Goal: Check status

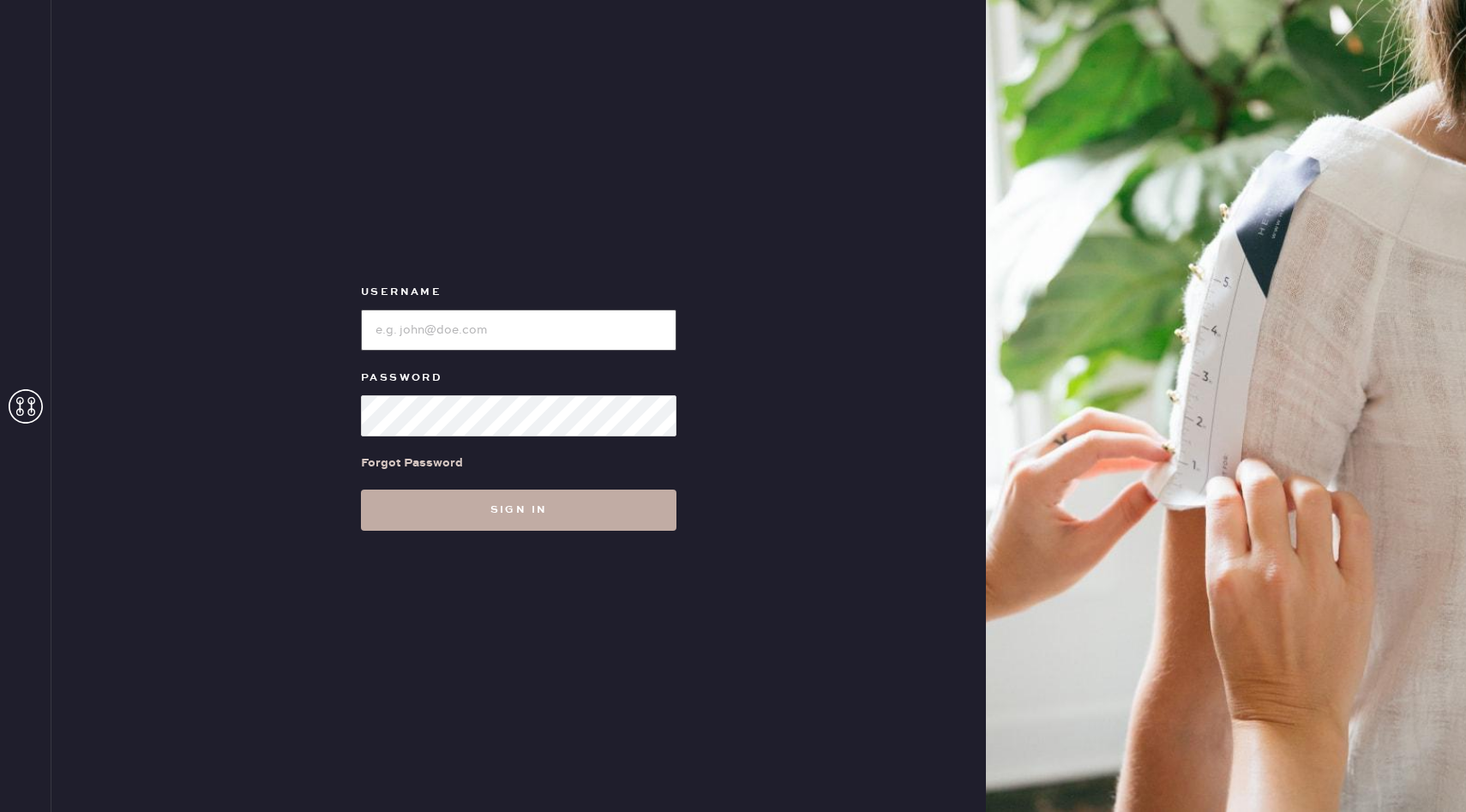
type input "reformationhenderson"
click at [552, 511] on button "Sign in" at bounding box center [518, 510] width 315 height 41
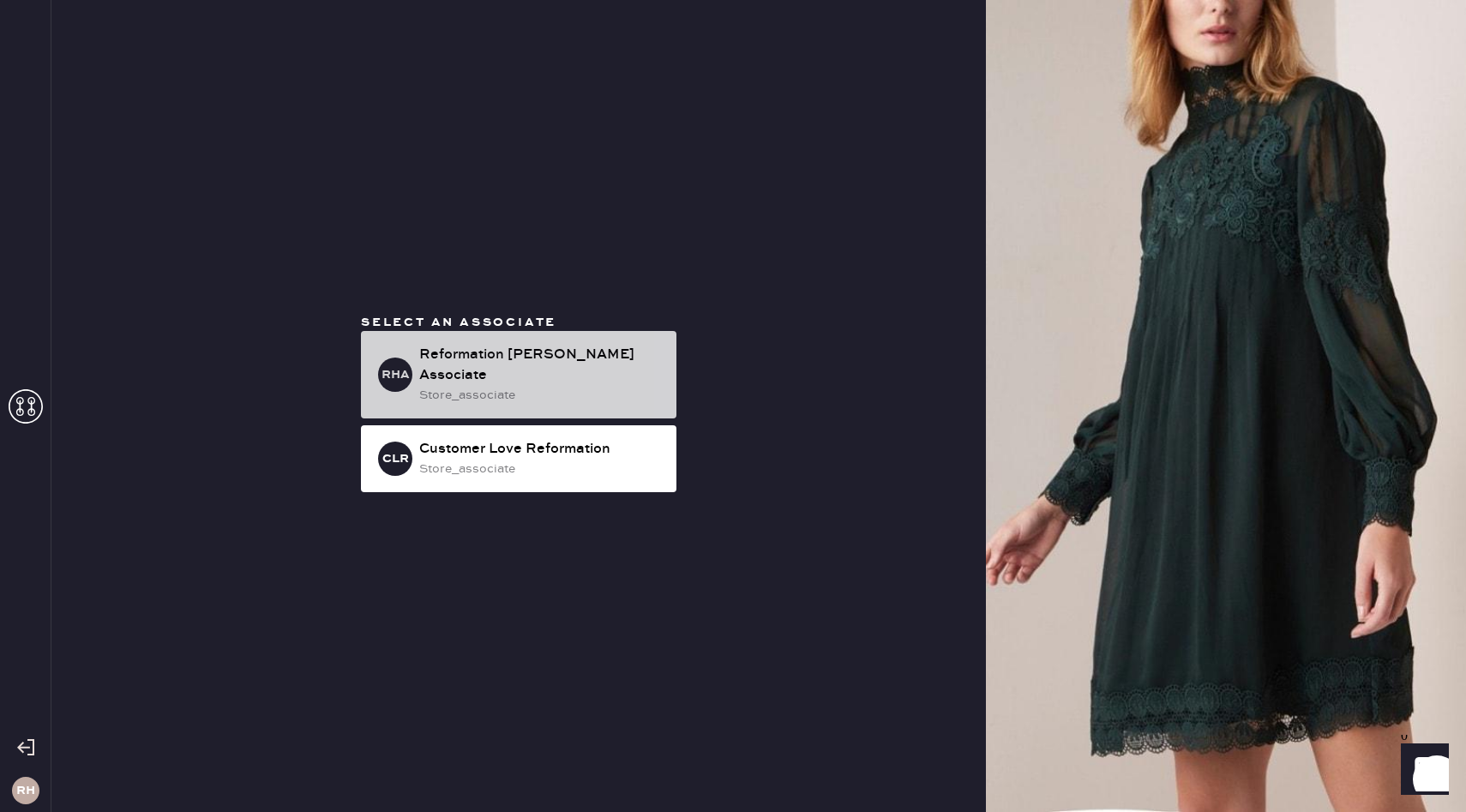
click at [568, 396] on div "RHA Reformation [PERSON_NAME] Associate store_associate" at bounding box center [518, 375] width 315 height 87
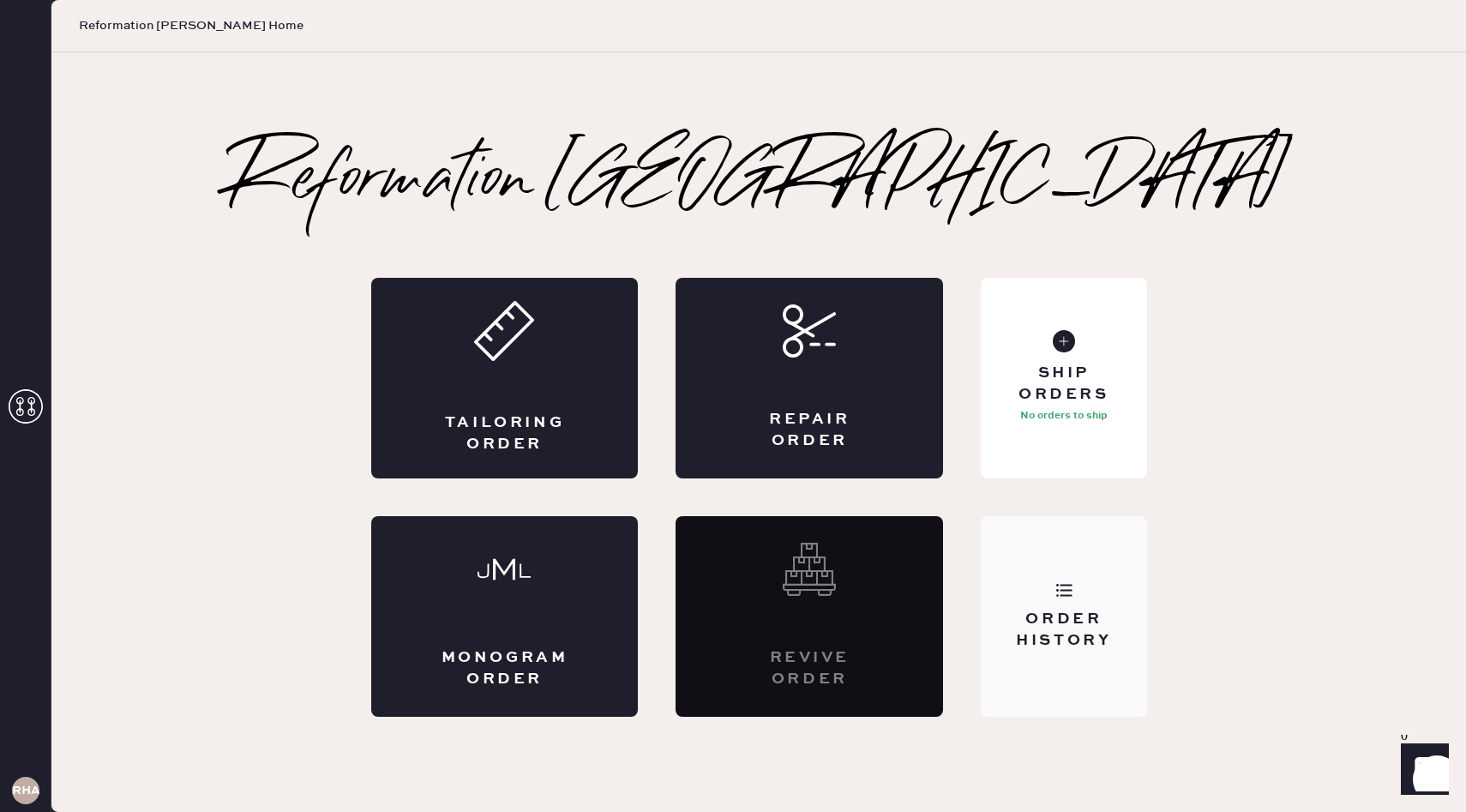
click at [1087, 655] on div "Order History" at bounding box center [1063, 617] width 166 height 201
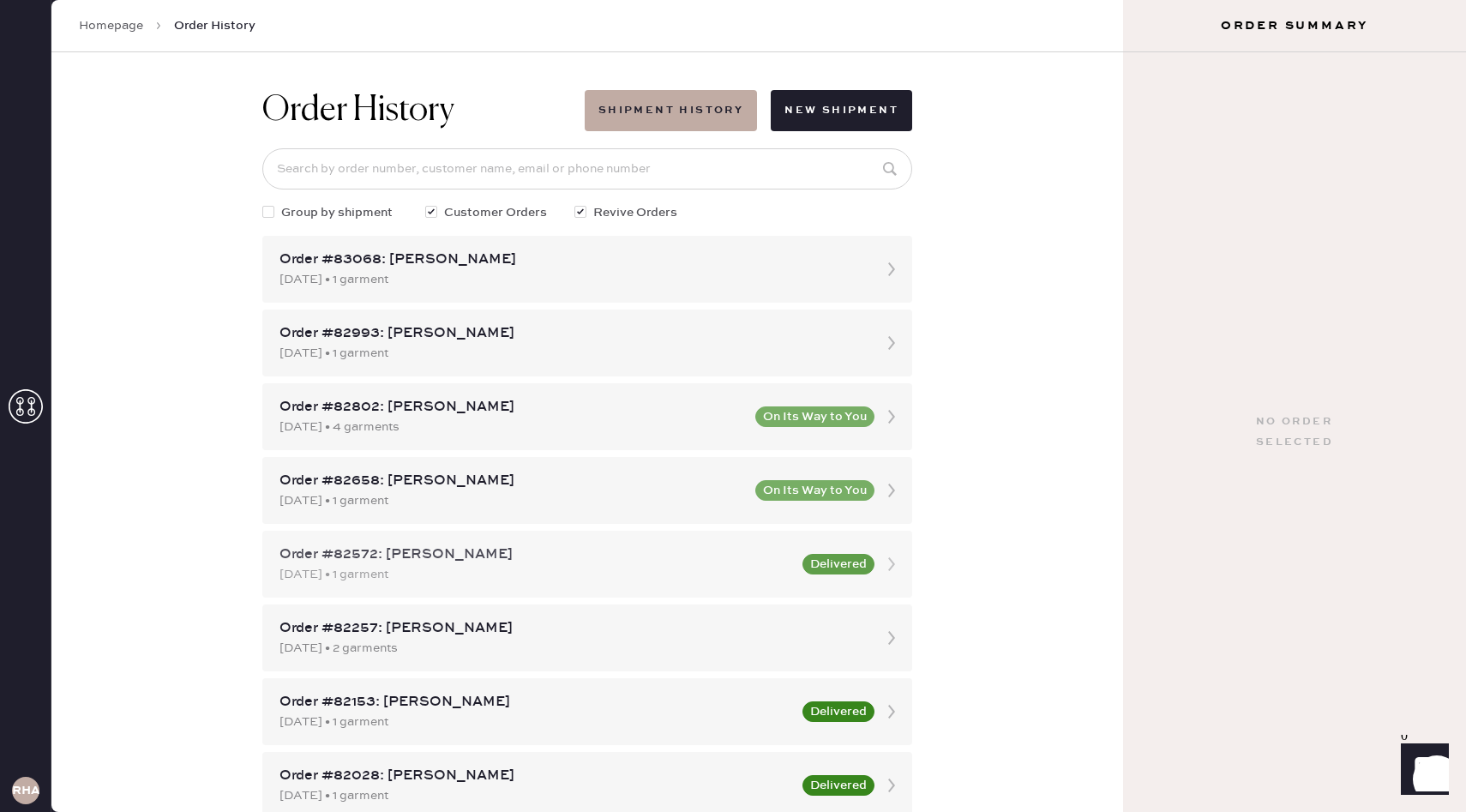
click at [877, 591] on div "Order #82572: [PERSON_NAME] [DATE] • 1 garment Delivered" at bounding box center [587, 564] width 650 height 67
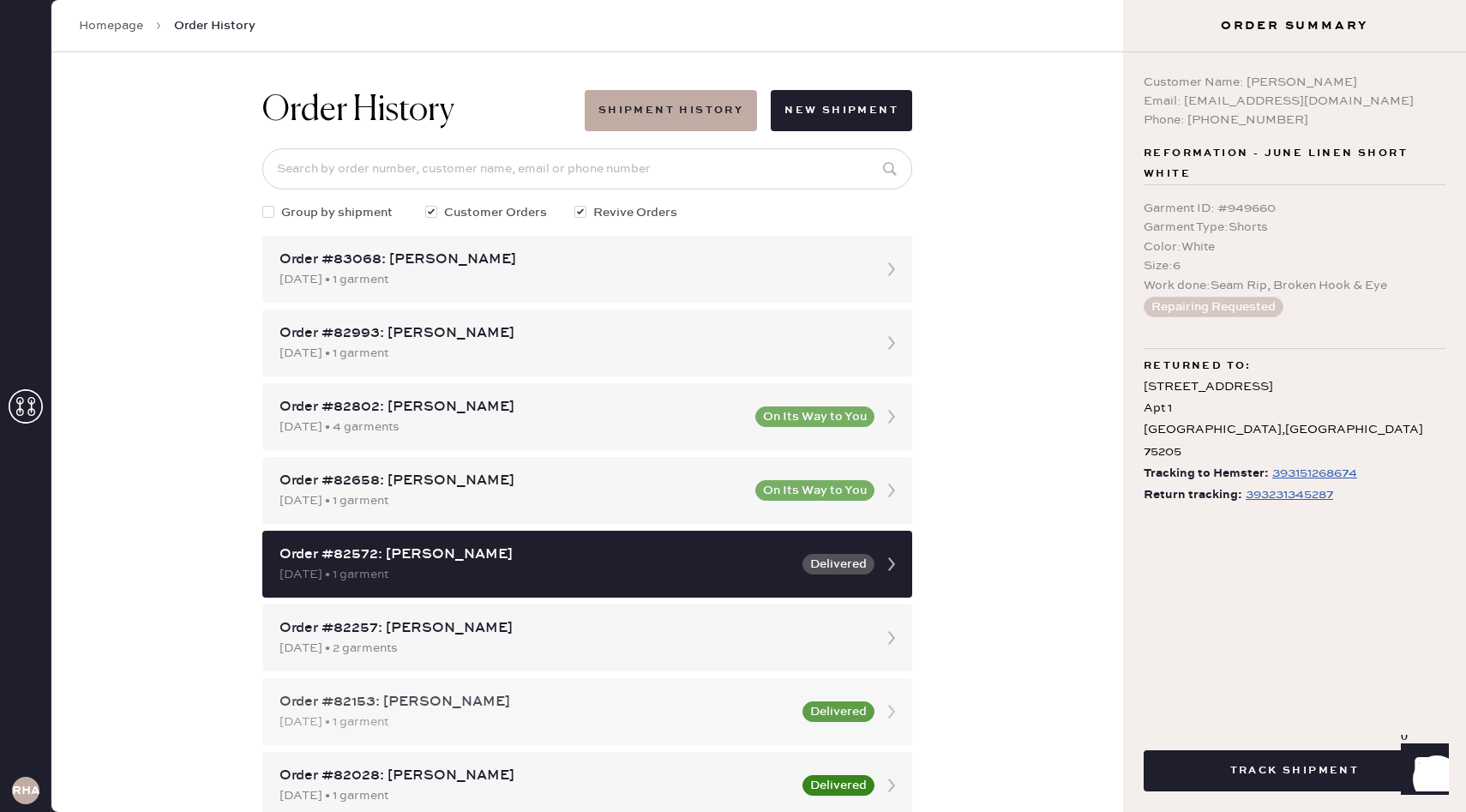
click at [798, 718] on div "Order #82153: [PERSON_NAME] [DATE] • 1 garment Delivered" at bounding box center [587, 712] width 650 height 67
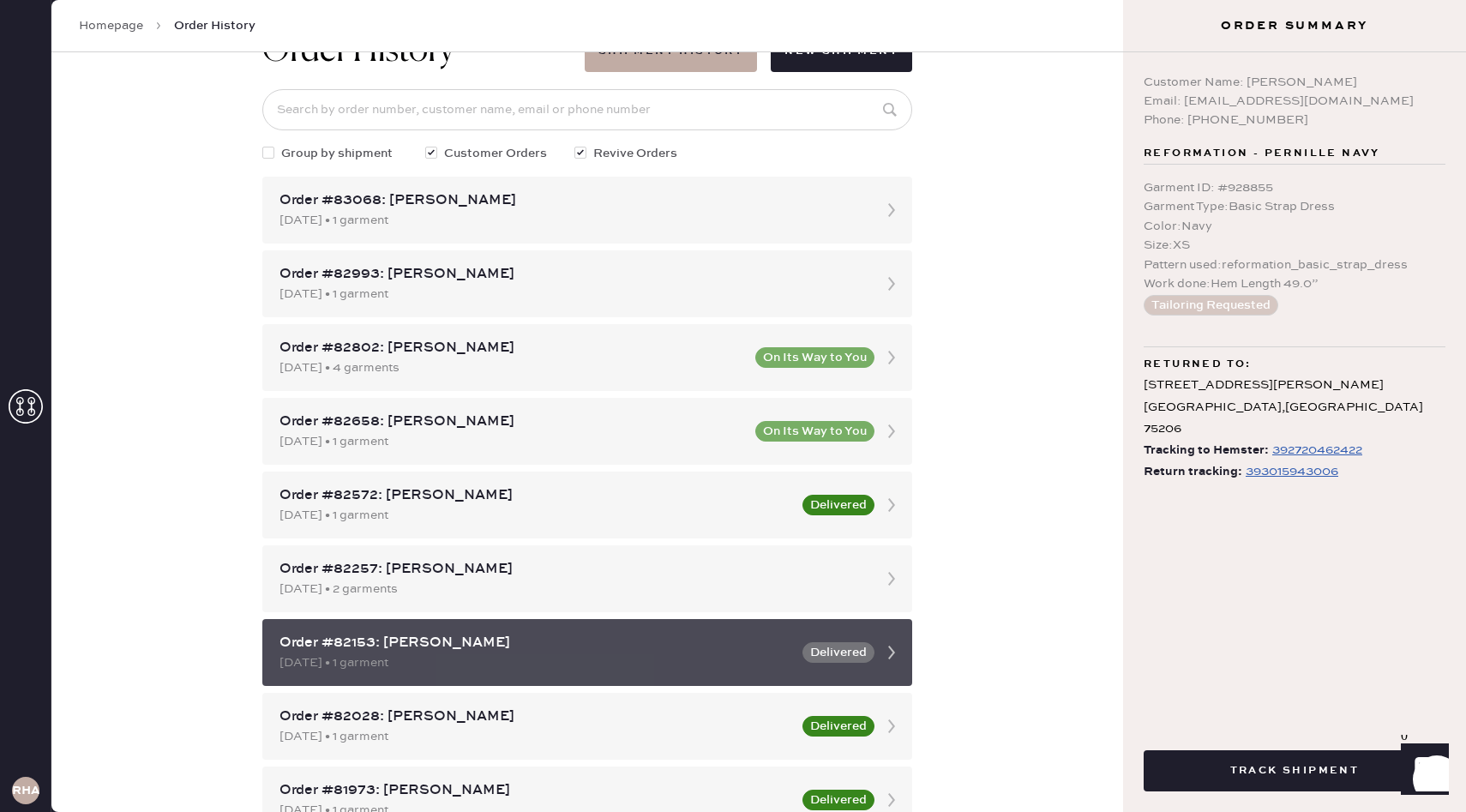
scroll to position [60, 0]
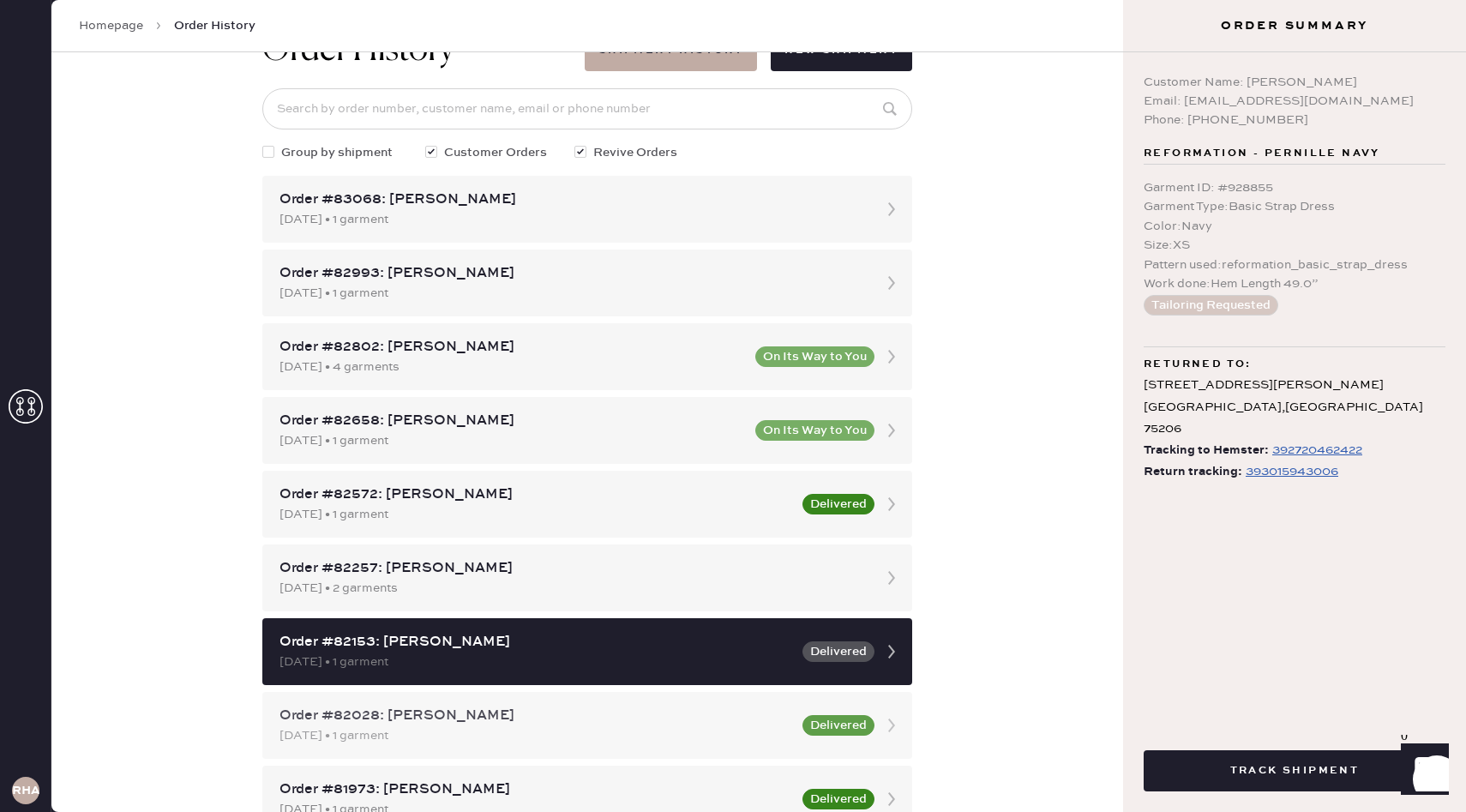
click at [698, 742] on div "[DATE] • 1 garment" at bounding box center [535, 736] width 513 height 19
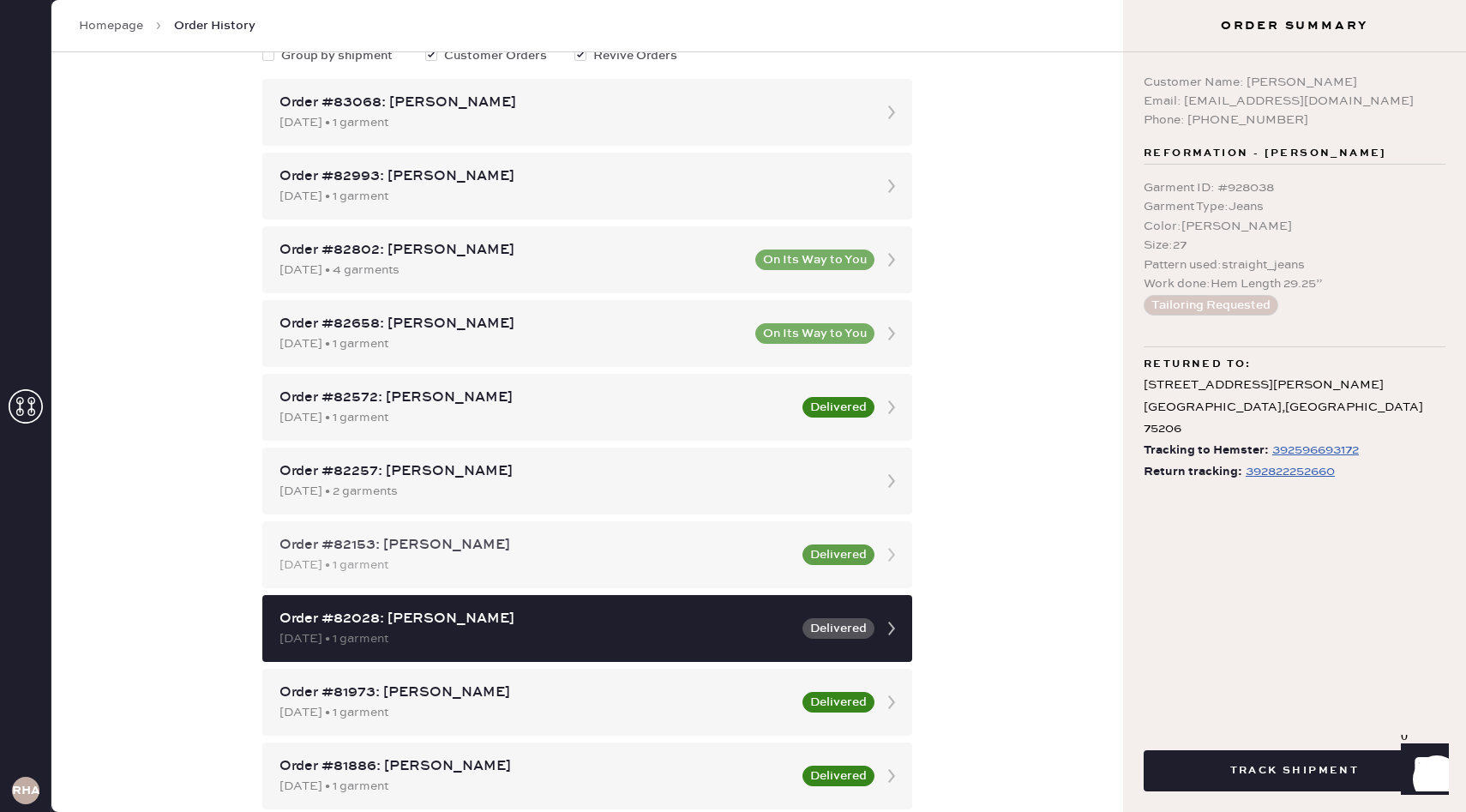
scroll to position [267, 0]
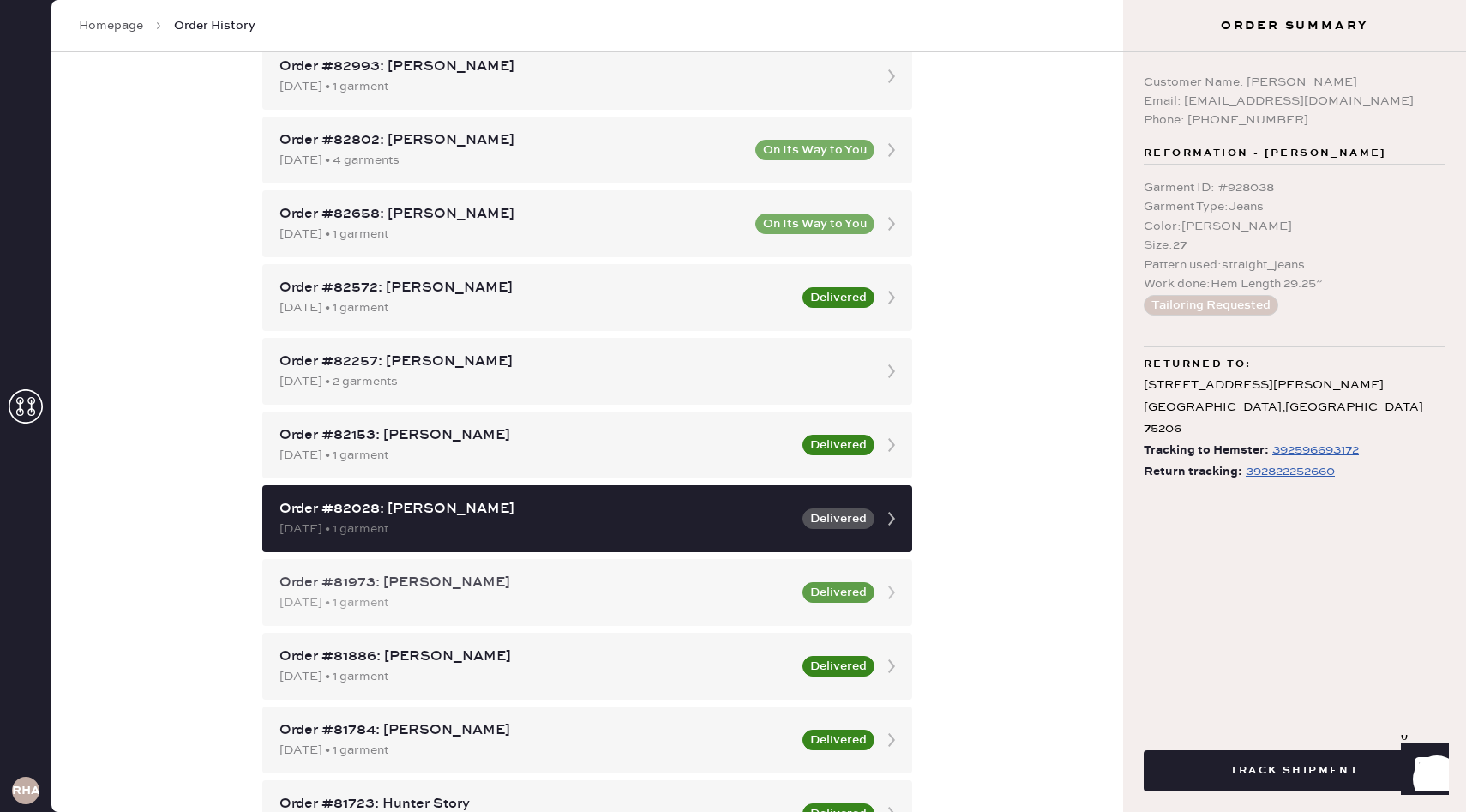
click at [770, 571] on div "Order #81973: [PERSON_NAME] [DATE] • 1 garment Delivered" at bounding box center [587, 592] width 650 height 67
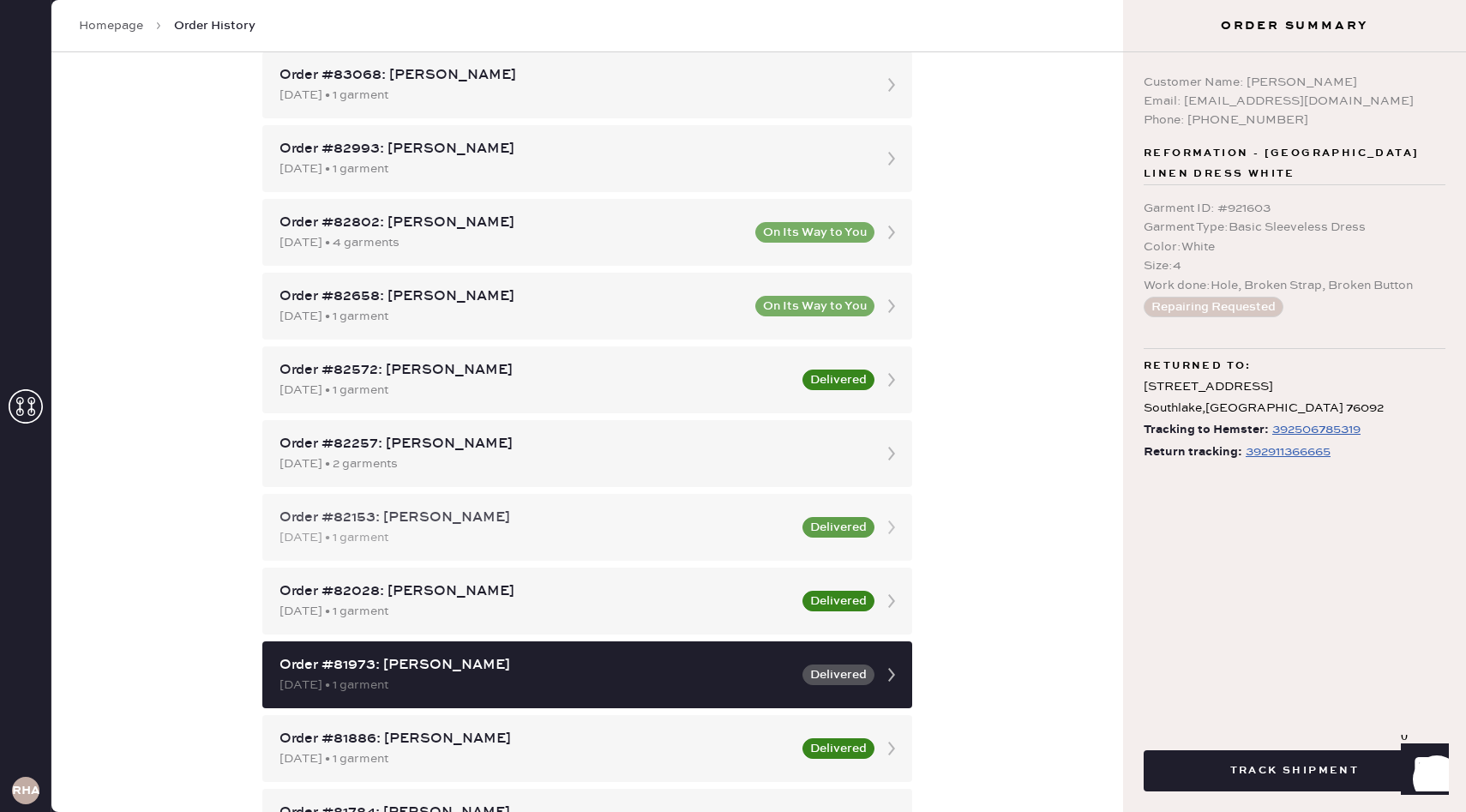
scroll to position [114, 0]
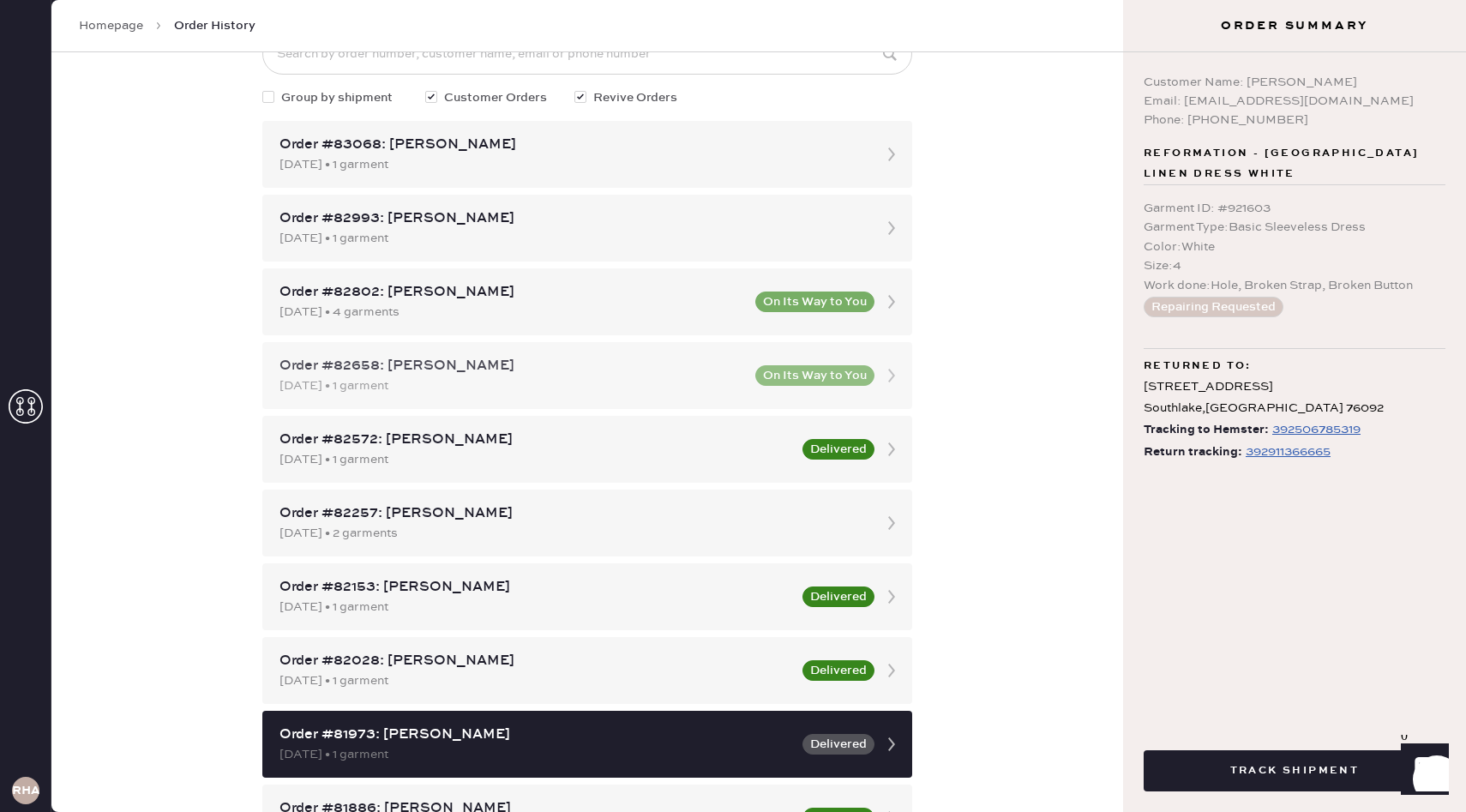
click at [782, 366] on button "On Its Way to You" at bounding box center [815, 376] width 119 height 20
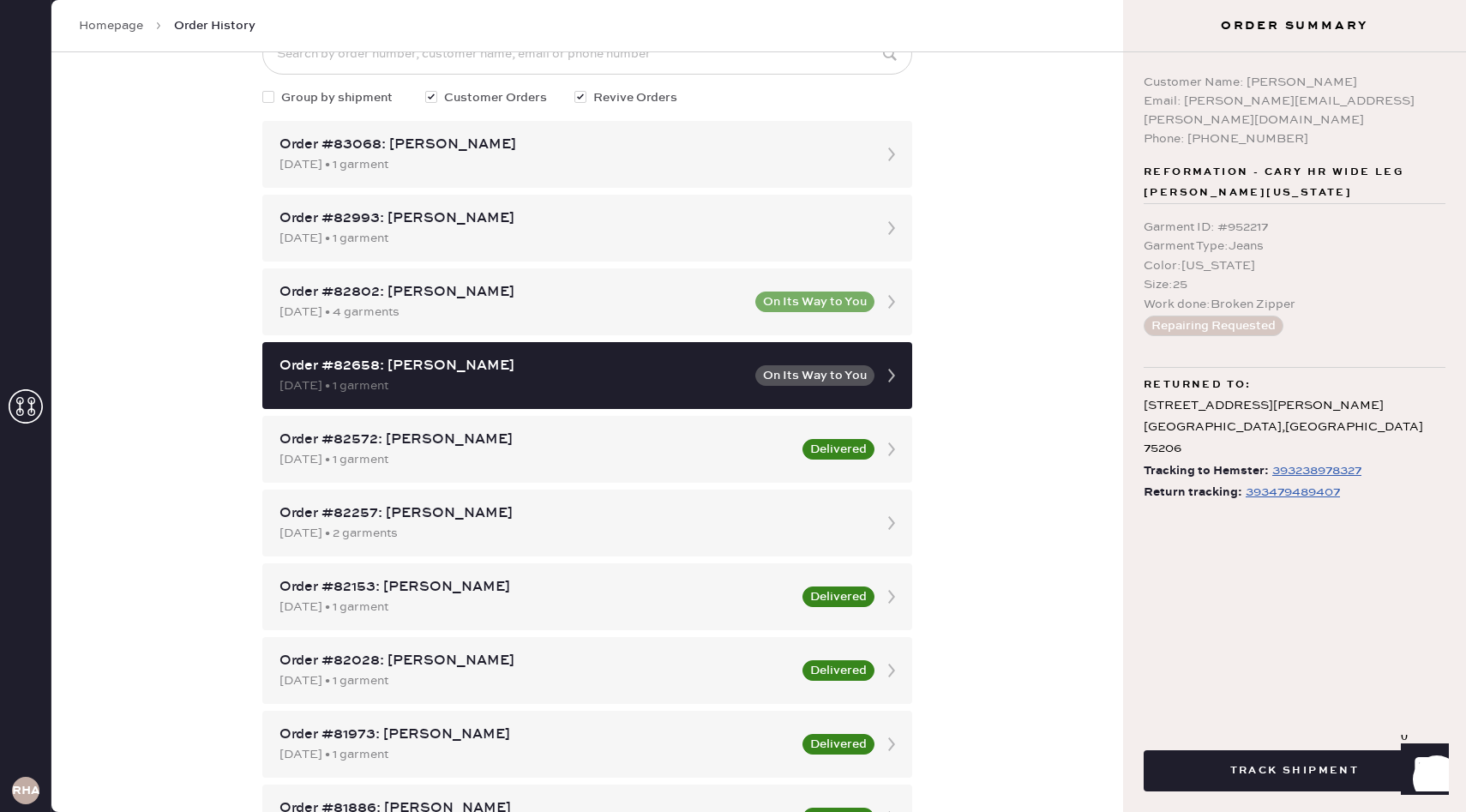
click at [1240, 129] on div "Phone: [PHONE_NUMBER]" at bounding box center [1294, 139] width 301 height 19
copy div "8179070081"
